Goal: Check status: Check status

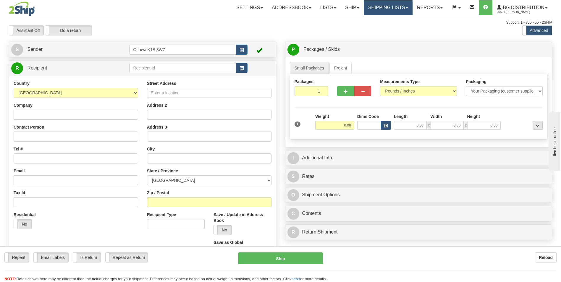
click at [387, 7] on link "Shipping lists" at bounding box center [387, 7] width 49 height 15
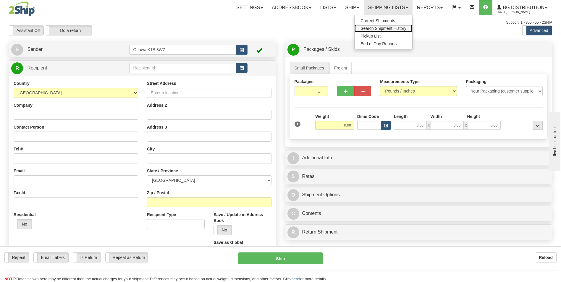
click at [383, 29] on span "Search Shipment History" at bounding box center [383, 28] width 46 height 5
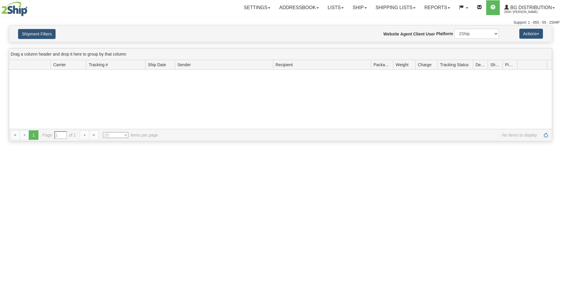
type input "From 08/25/2025 To 08/26/2025"
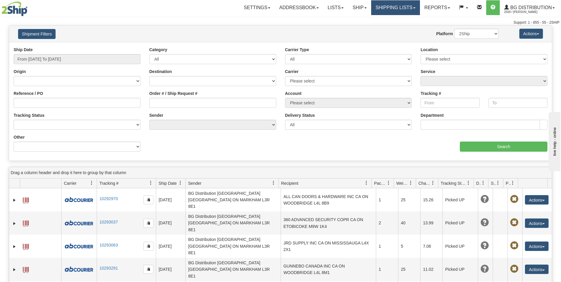
click at [398, 9] on link "Shipping lists" at bounding box center [395, 7] width 49 height 15
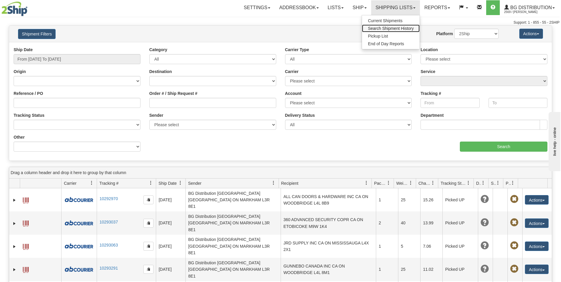
click at [397, 29] on span "Search Shipment History" at bounding box center [391, 28] width 46 height 5
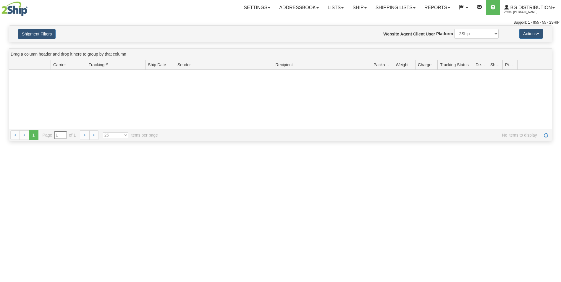
type input "From [DATE] To [DATE]"
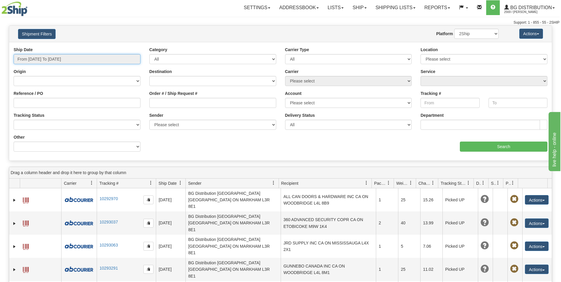
type input "[DATE]"
click at [85, 60] on input "From [DATE] To [DATE]" at bounding box center [77, 59] width 127 height 10
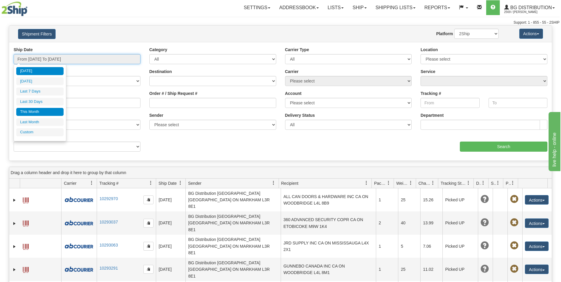
type input "[DATE]"
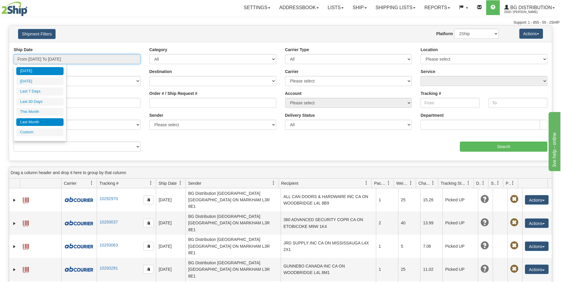
type input "[DATE]"
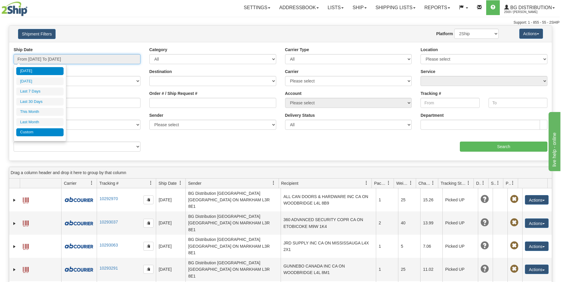
type input "[DATE]"
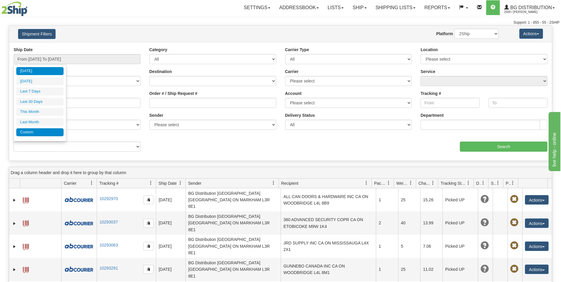
click at [34, 131] on li "Custom" at bounding box center [39, 132] width 47 height 8
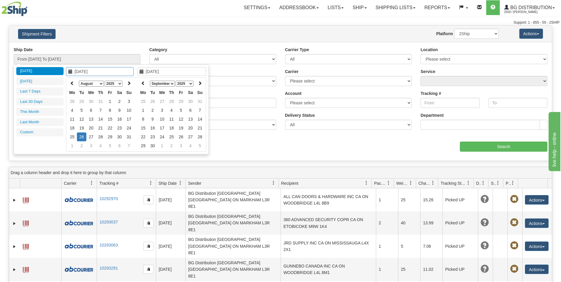
type input "[DATE]"
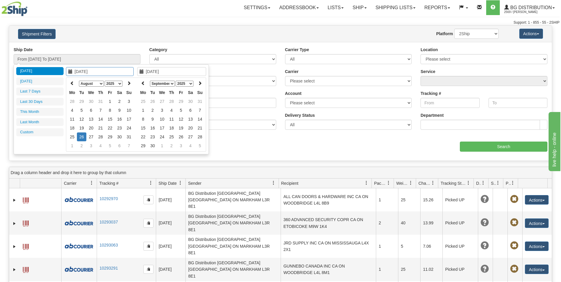
type input "[DATE]"
click at [92, 129] on td "20" at bounding box center [90, 128] width 9 height 9
click at [142, 85] on icon at bounding box center [143, 83] width 4 height 4
type input "[DATE]"
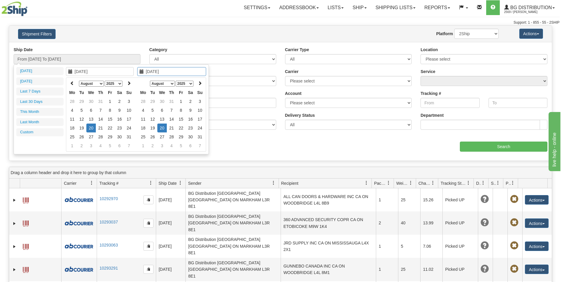
click at [160, 127] on td "20" at bounding box center [161, 128] width 9 height 9
type input "From 08/20/2025 To 08/20/2025"
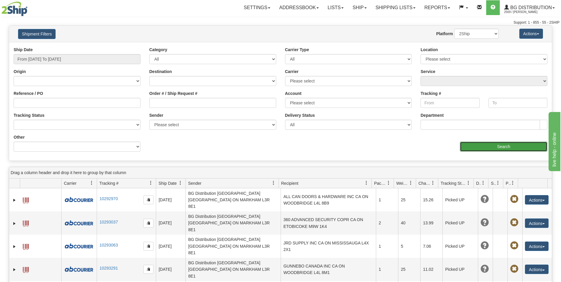
click at [516, 147] on input "Search" at bounding box center [503, 147] width 87 height 10
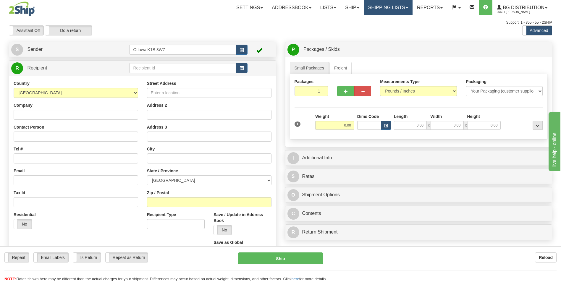
click at [386, 5] on link "Shipping lists" at bounding box center [387, 7] width 49 height 15
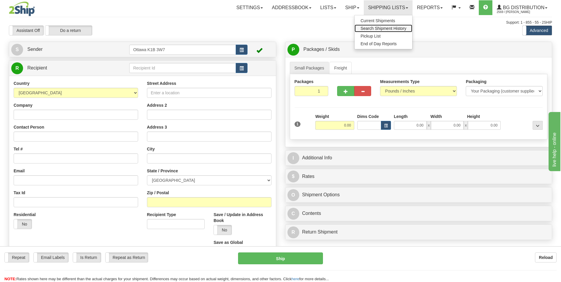
click at [384, 30] on span "Search Shipment History" at bounding box center [383, 28] width 46 height 5
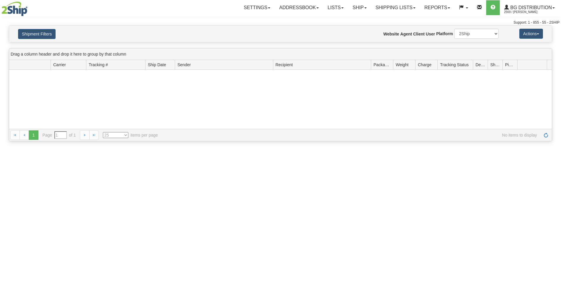
type input "From [DATE] To [DATE]"
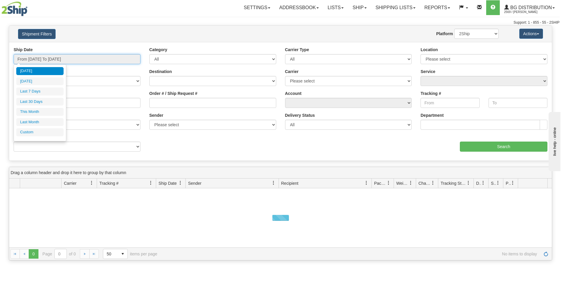
click at [75, 59] on input "From [DATE] To [DATE]" at bounding box center [77, 59] width 127 height 10
